Goal: Task Accomplishment & Management: Manage account settings

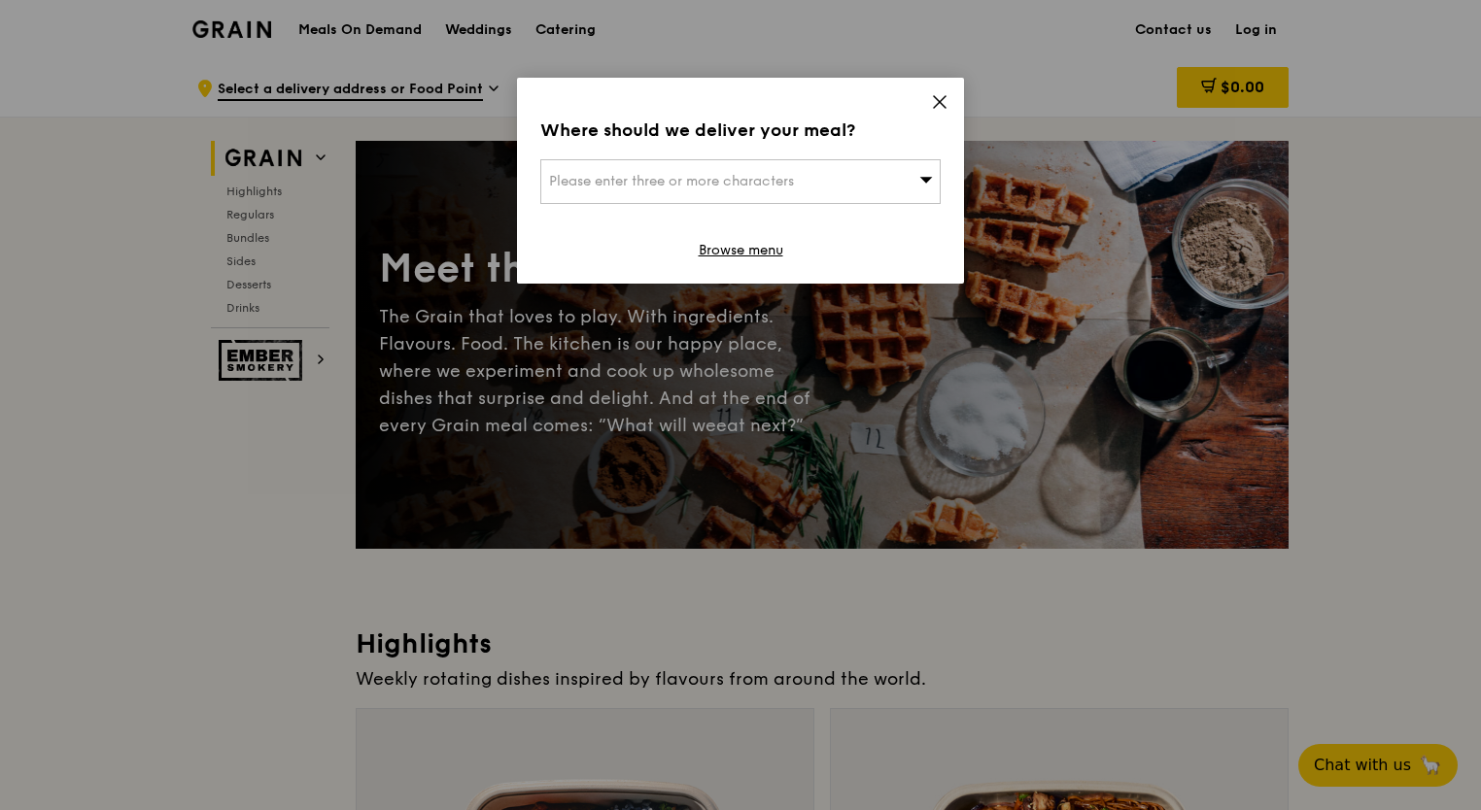
click at [932, 103] on icon at bounding box center [939, 101] width 17 height 17
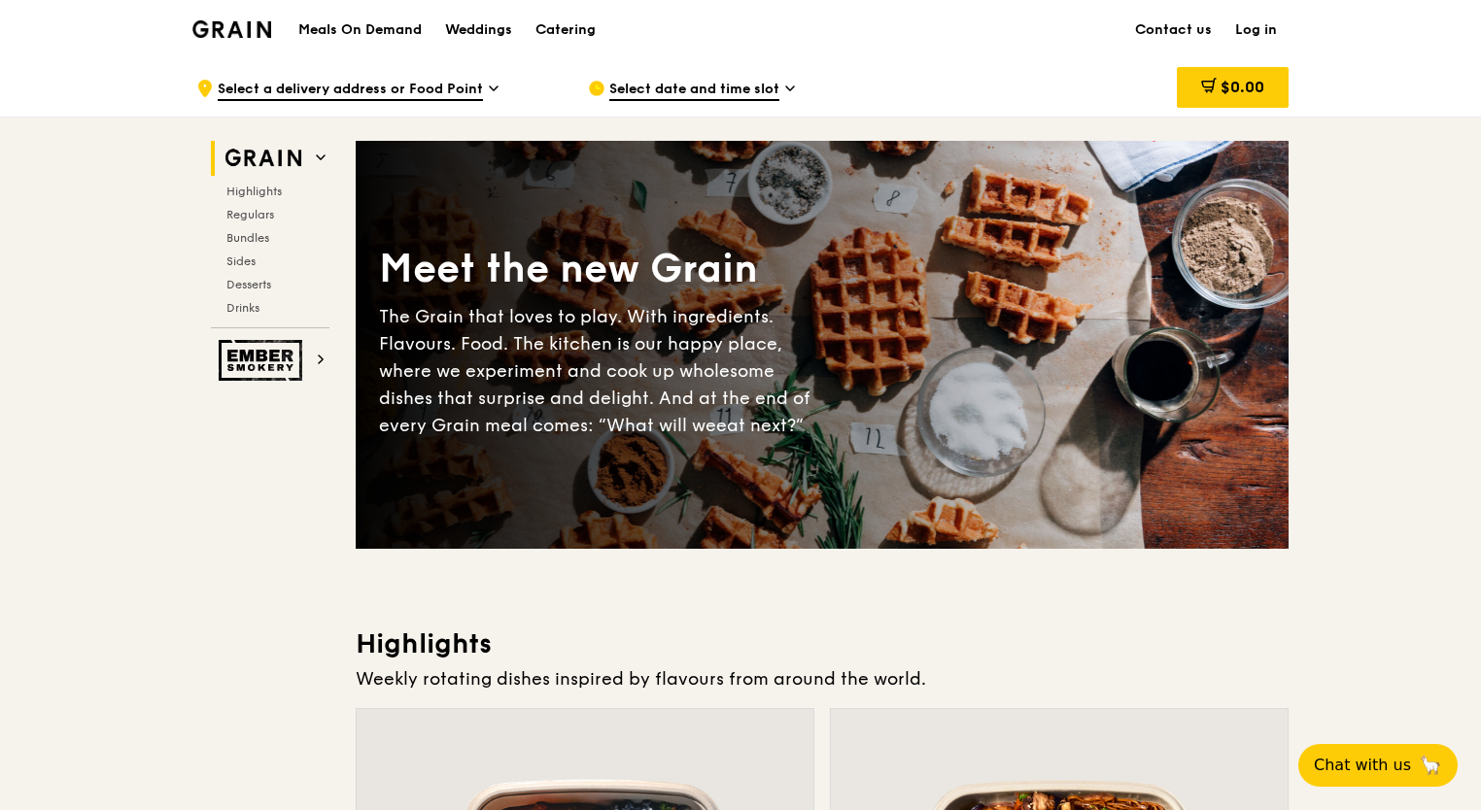
click at [1260, 24] on link "Log in" at bounding box center [1255, 30] width 65 height 58
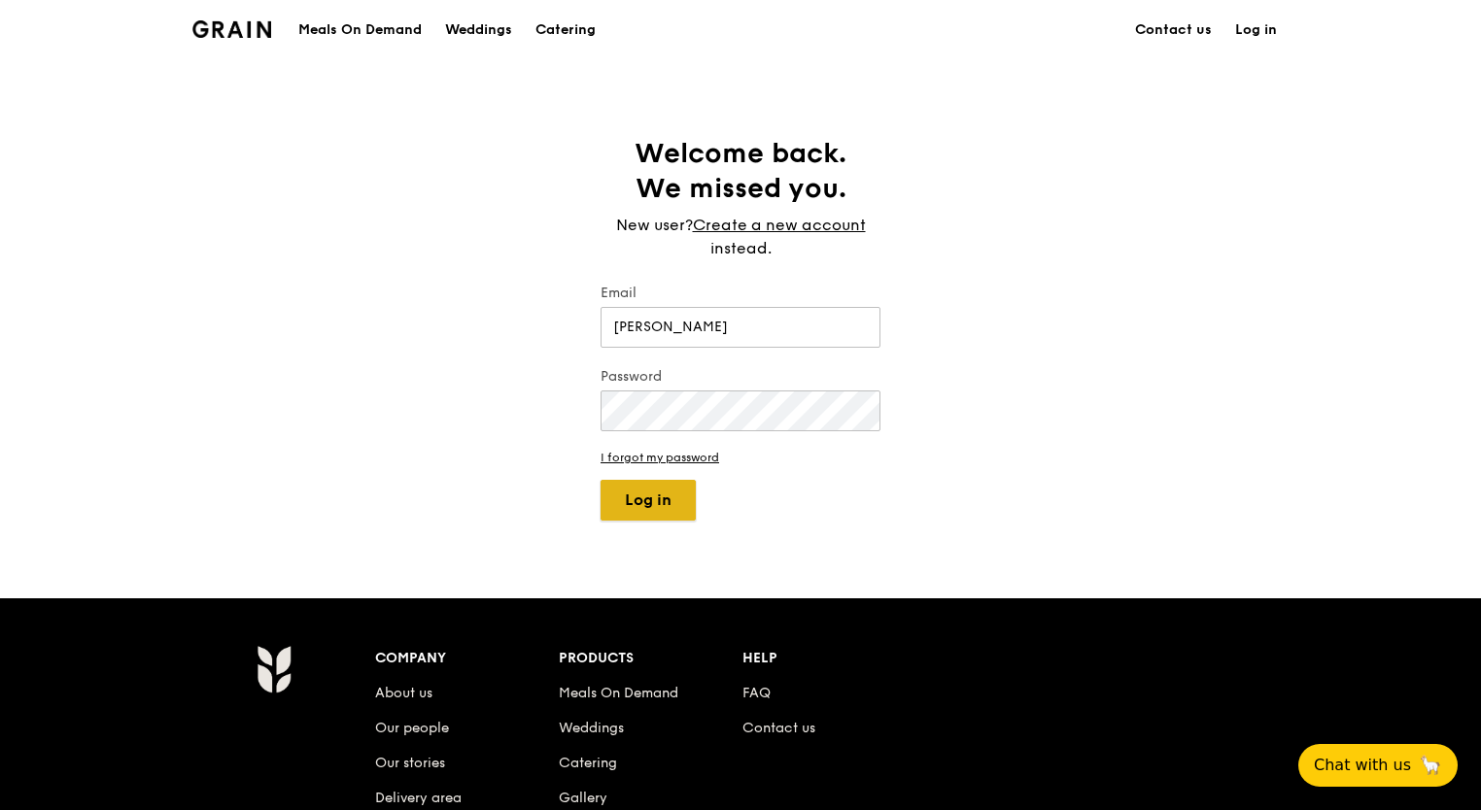
click at [681, 490] on button "Log in" at bounding box center [647, 500] width 95 height 41
click at [717, 333] on input "Rajani Rao" at bounding box center [740, 327] width 280 height 41
type input "rajani.rao@niceactimize.com"
click at [671, 507] on button "Log in" at bounding box center [647, 500] width 95 height 41
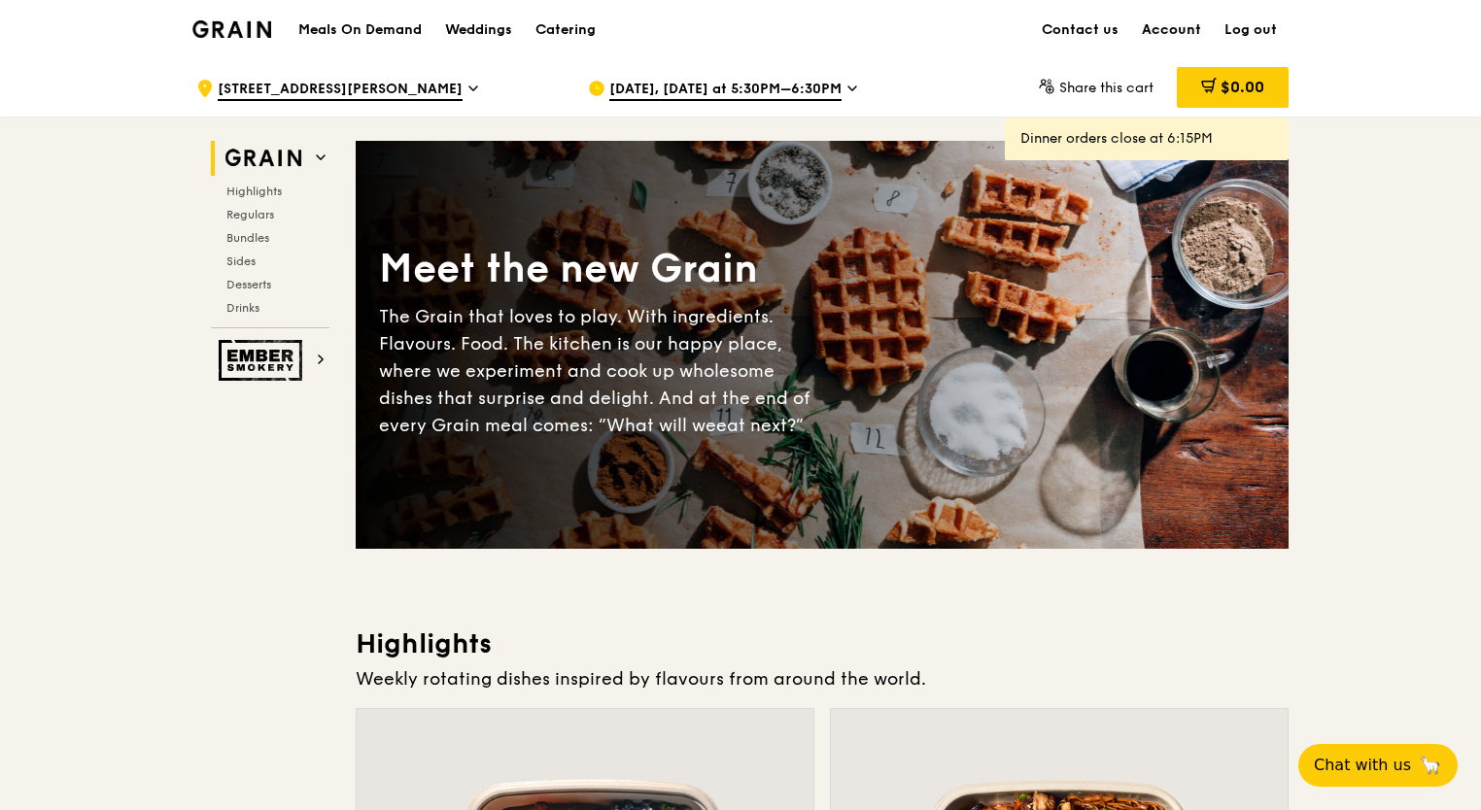
click at [1166, 34] on link "Account" at bounding box center [1171, 30] width 83 height 58
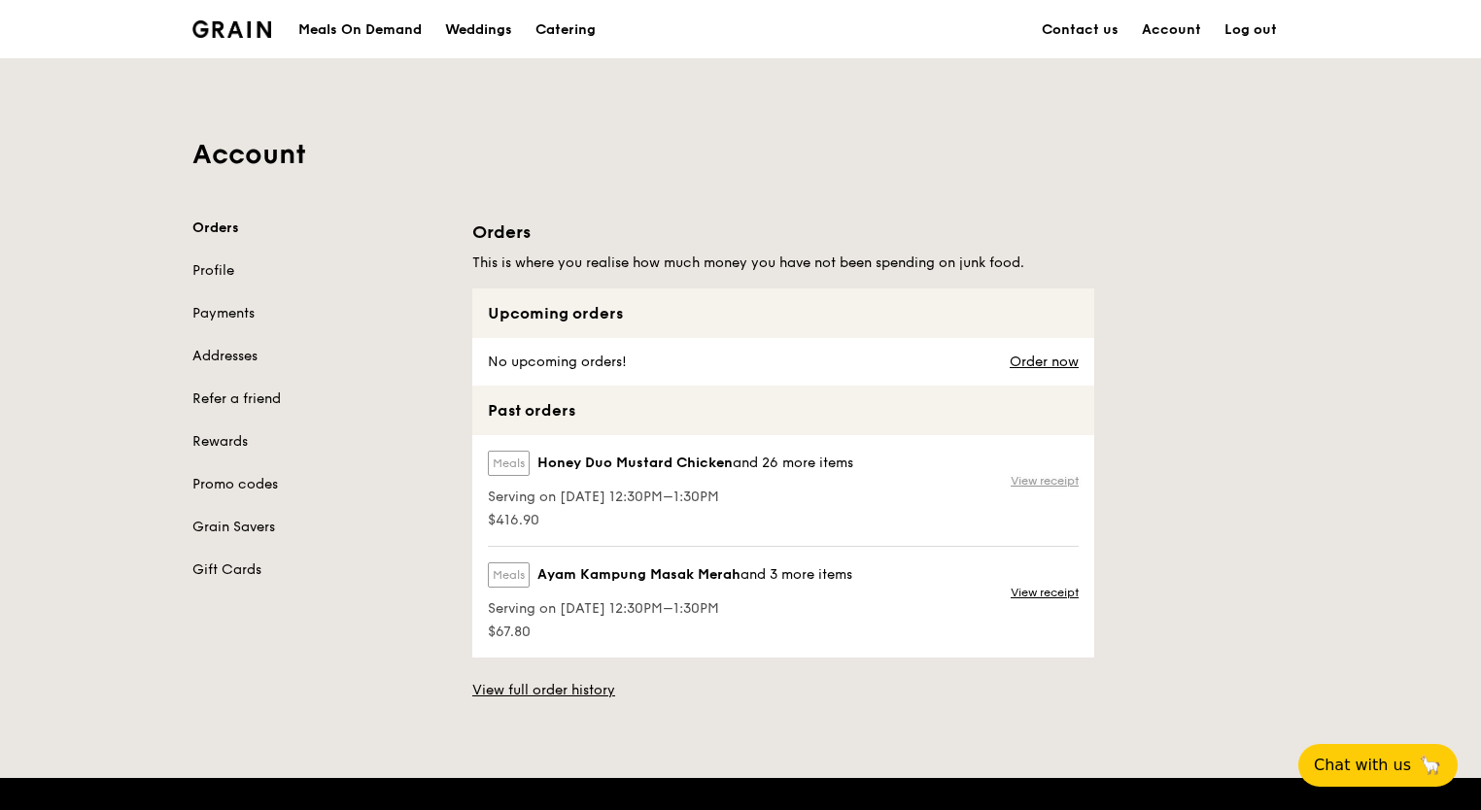
click at [1035, 480] on link "View receipt" at bounding box center [1044, 481] width 68 height 16
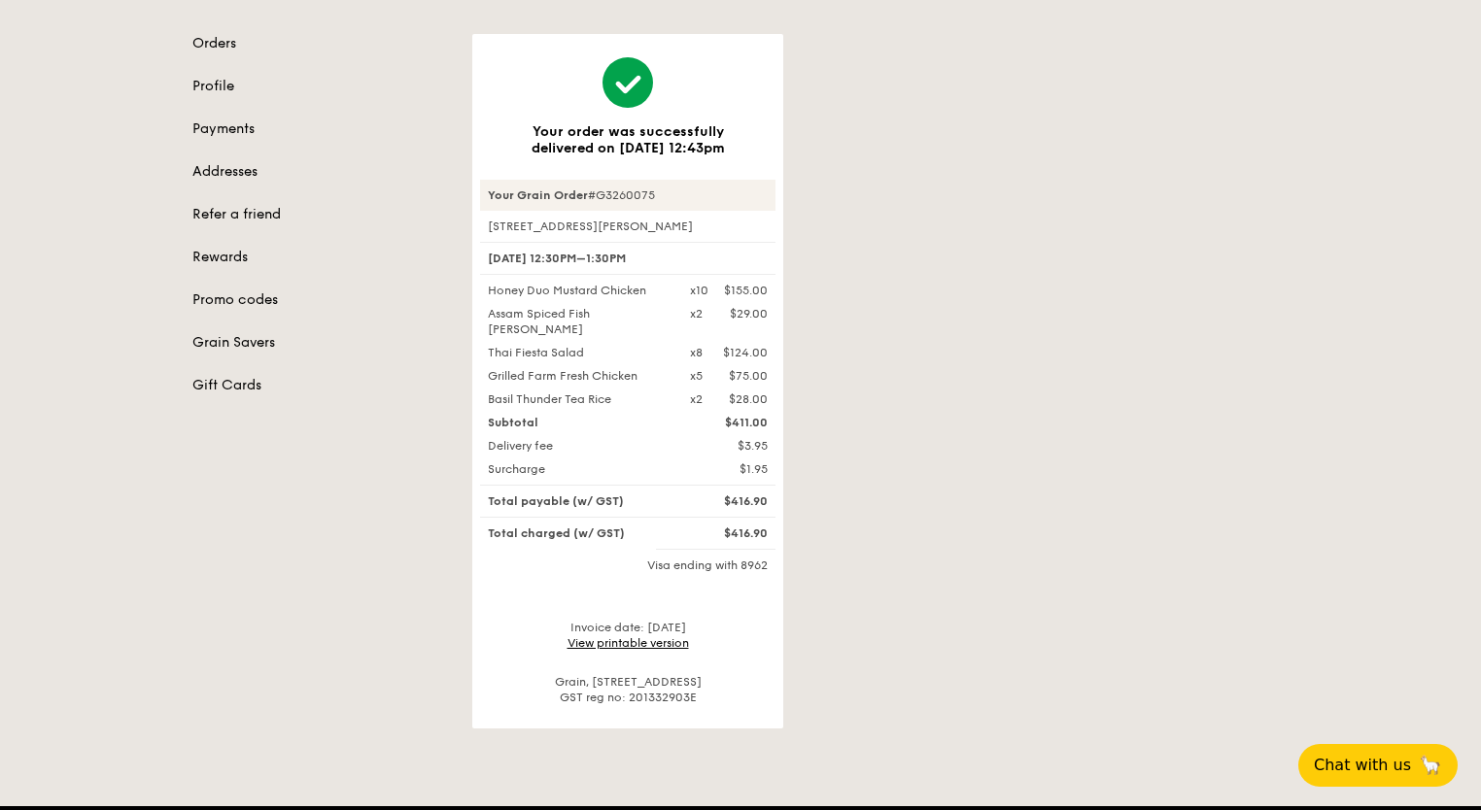
scroll to position [186, 0]
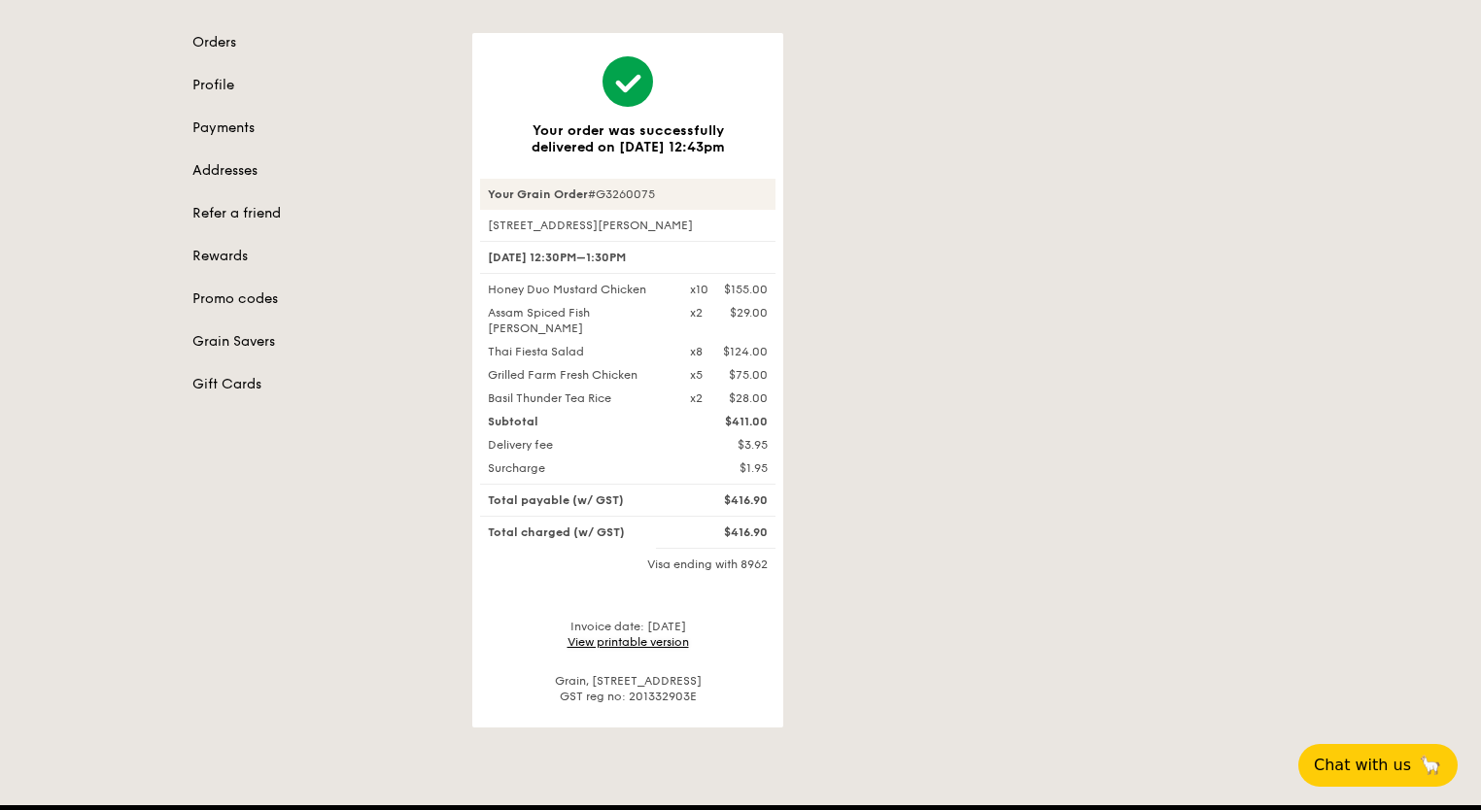
click at [633, 635] on link "View printable version" at bounding box center [627, 642] width 121 height 14
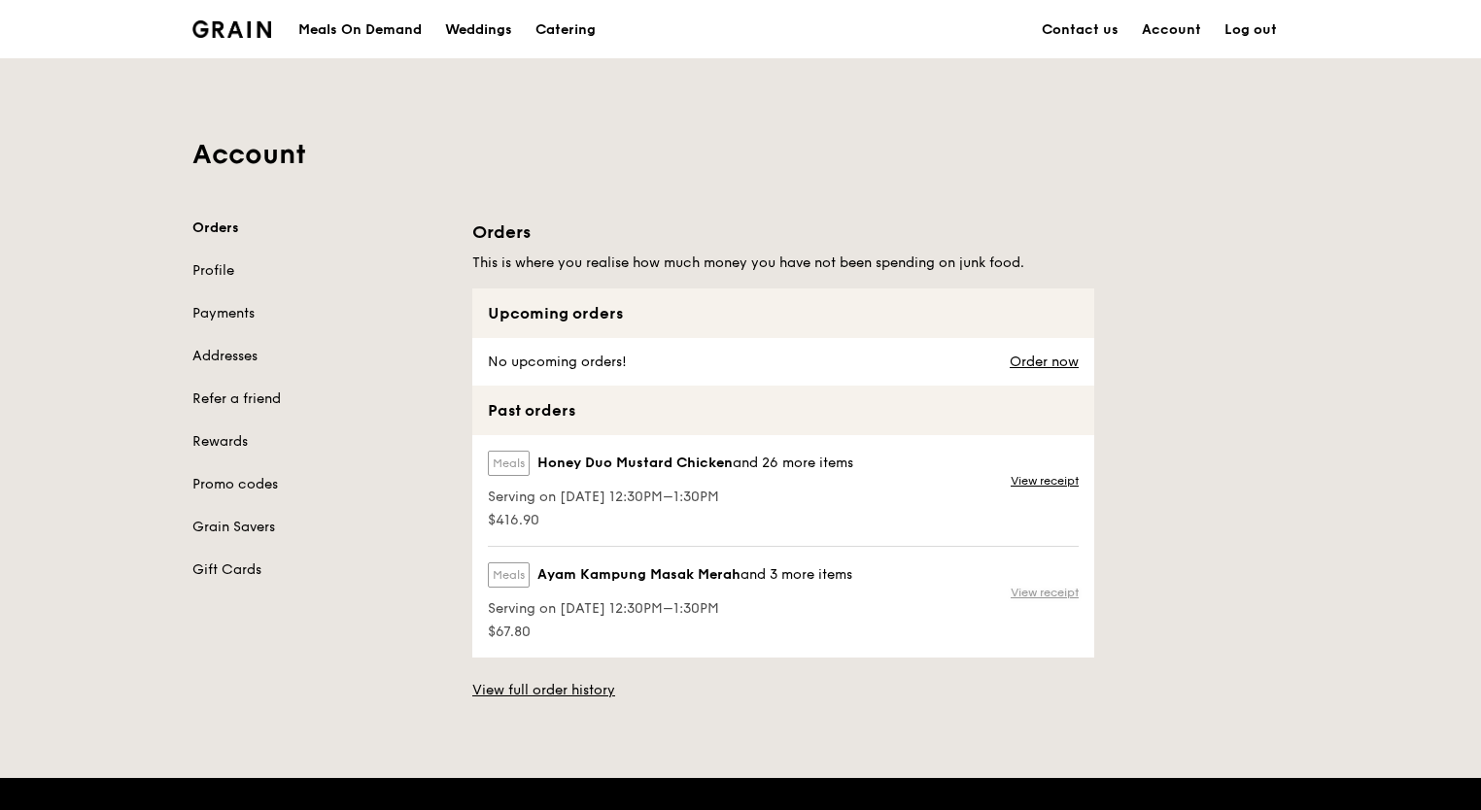
click at [1040, 592] on link "View receipt" at bounding box center [1044, 593] width 68 height 16
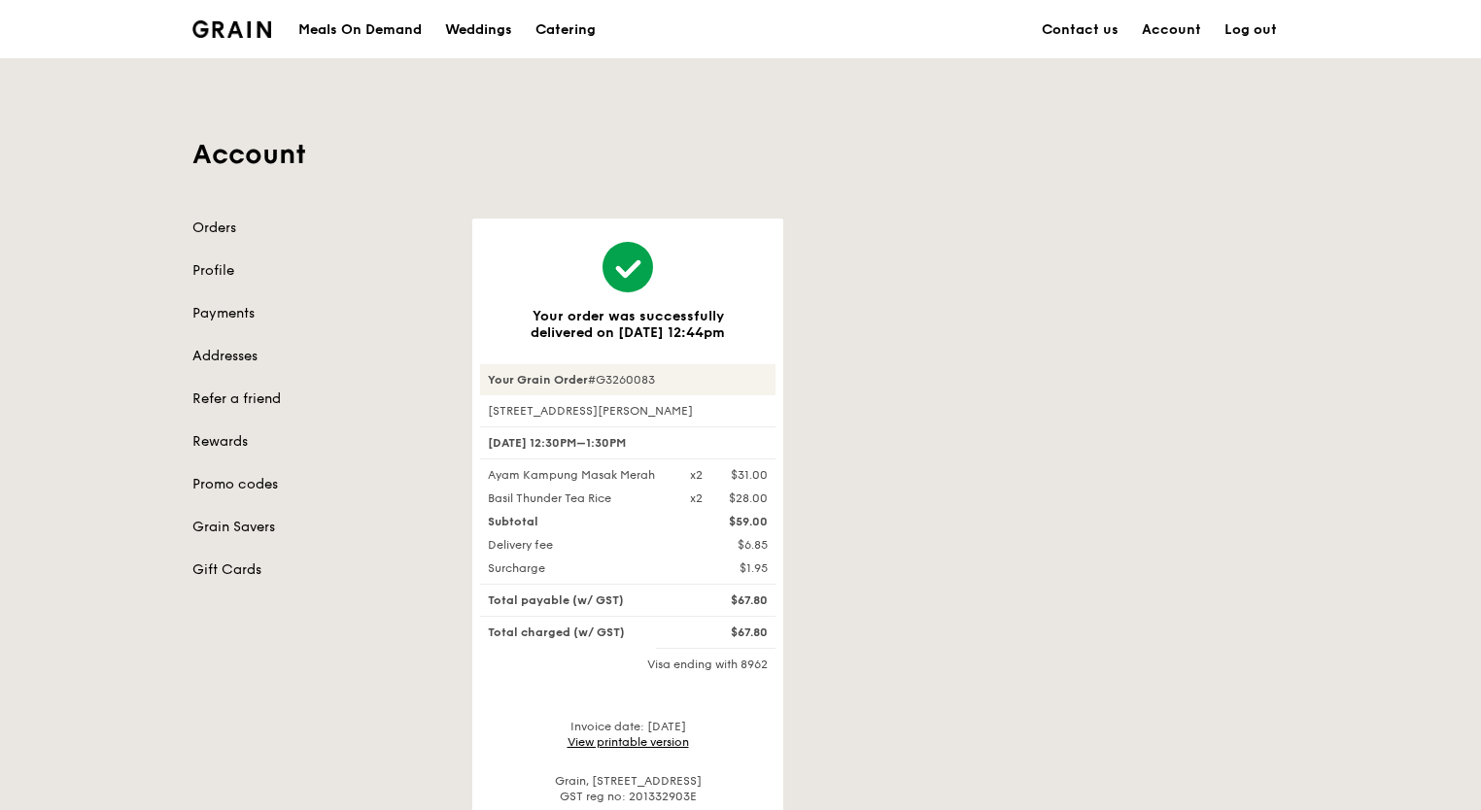
click at [654, 740] on link "View printable version" at bounding box center [627, 742] width 121 height 14
